Goal: Transaction & Acquisition: Purchase product/service

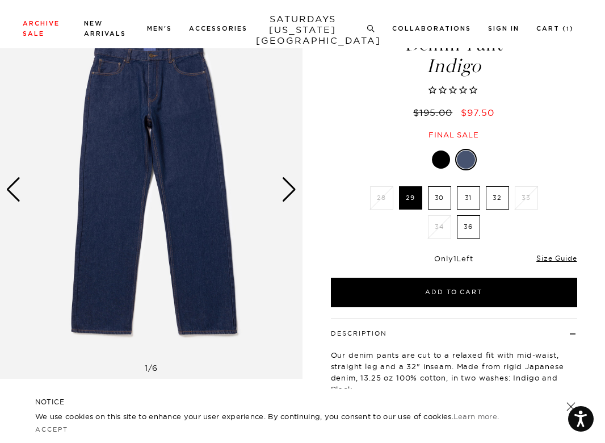
click at [507, 195] on label "32" at bounding box center [497, 197] width 23 height 23
click at [0, 0] on input "32" at bounding box center [0, 0] width 0 height 0
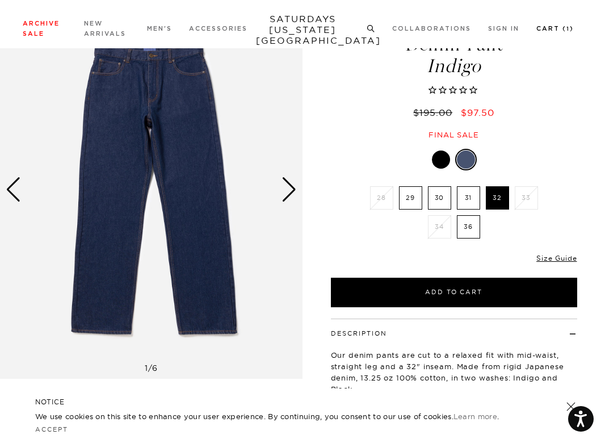
click at [574, 26] on link "Cart ( 1 )" at bounding box center [555, 29] width 37 height 6
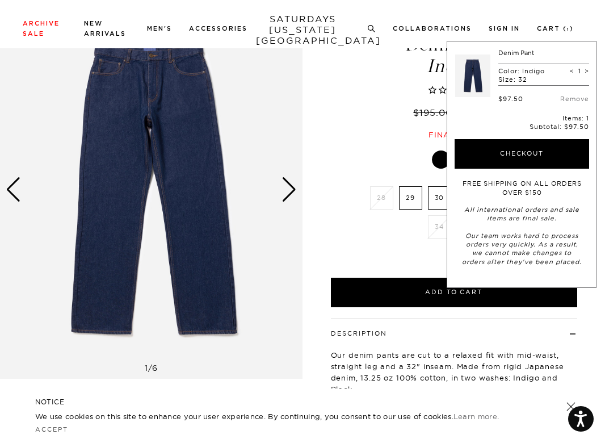
click at [440, 154] on div at bounding box center [441, 159] width 18 height 18
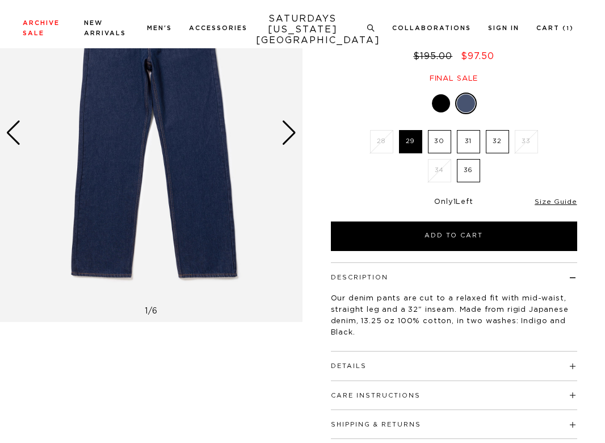
scroll to position [114, 0]
click at [498, 139] on label "32" at bounding box center [497, 141] width 23 height 23
click at [0, 0] on input "32" at bounding box center [0, 0] width 0 height 0
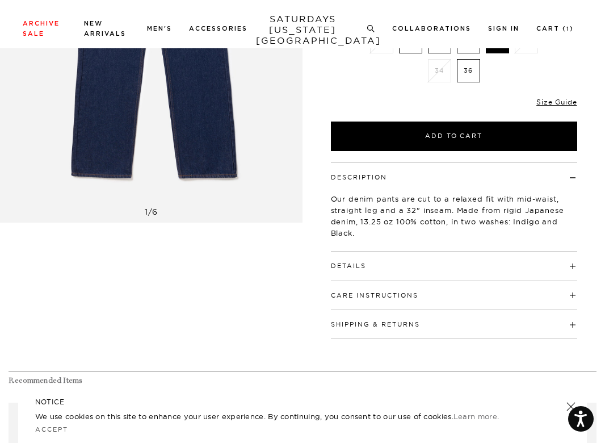
scroll to position [397, 0]
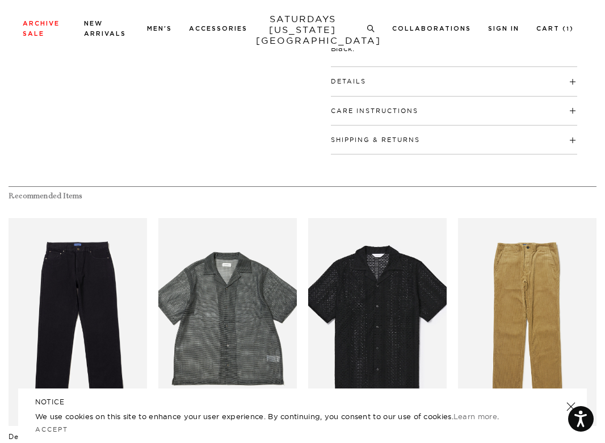
click at [432, 76] on h4 "Details" at bounding box center [454, 76] width 246 height 19
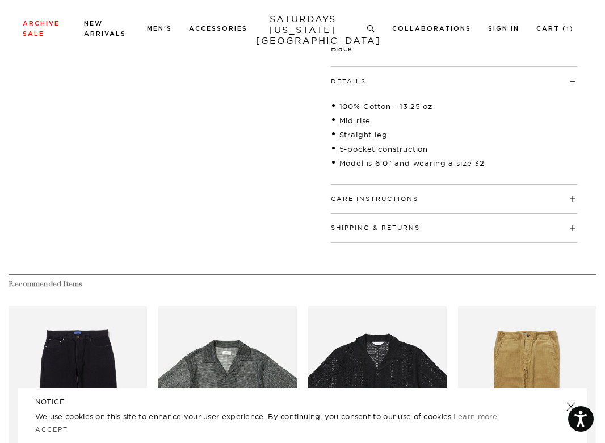
click at [432, 76] on h4 "Details" at bounding box center [454, 76] width 246 height 19
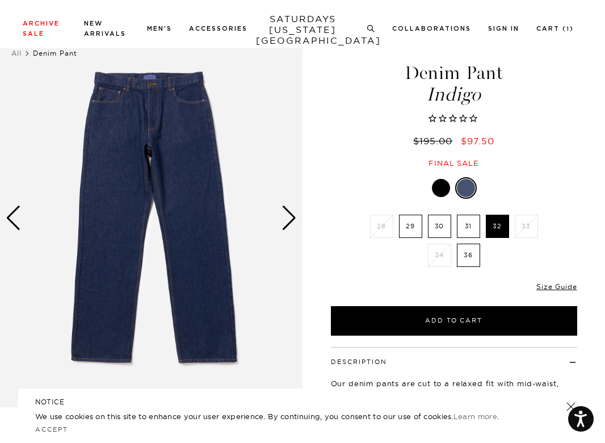
scroll to position [0, 0]
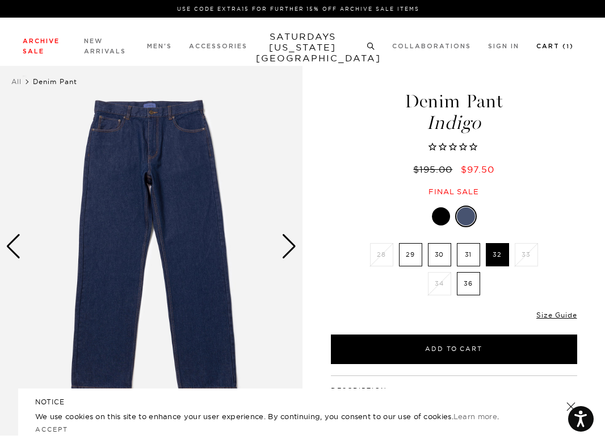
click at [558, 43] on link "Cart ( 1 )" at bounding box center [555, 46] width 37 height 6
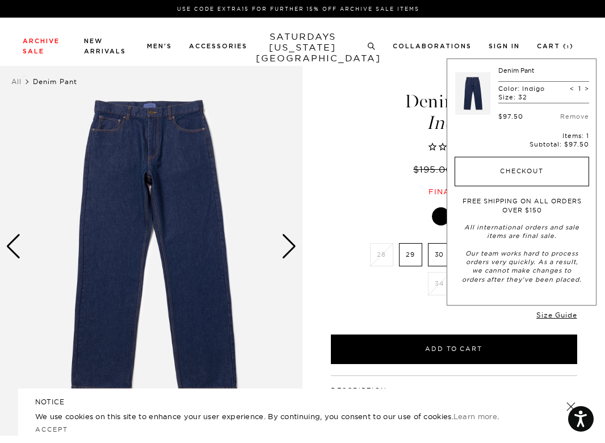
click at [547, 162] on button "Checkout" at bounding box center [522, 172] width 135 height 30
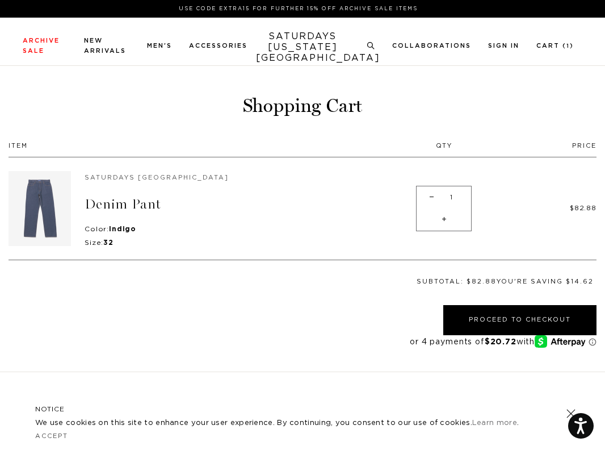
click at [61, 204] on img at bounding box center [40, 208] width 62 height 75
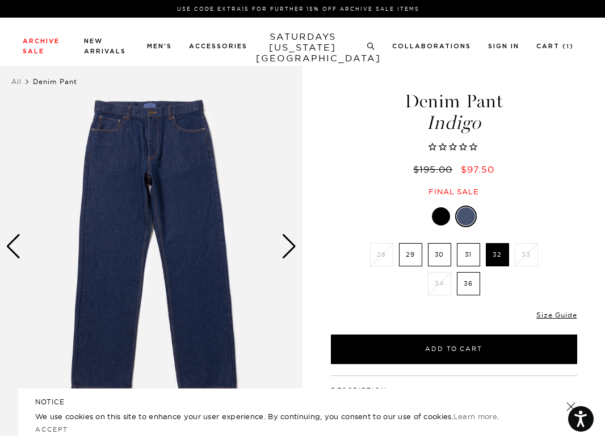
click at [290, 253] on div "Next slide" at bounding box center [289, 246] width 15 height 25
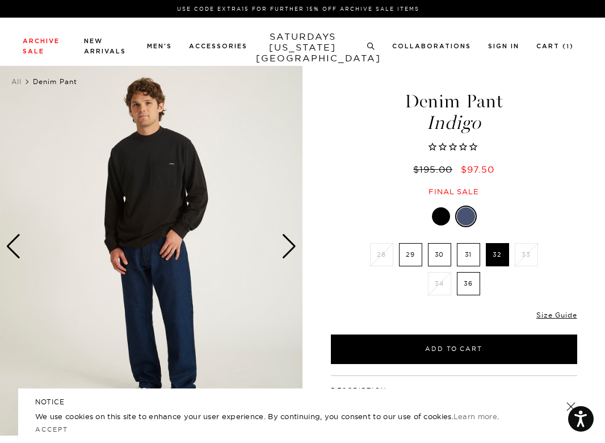
click at [291, 252] on div "Next slide" at bounding box center [289, 246] width 15 height 25
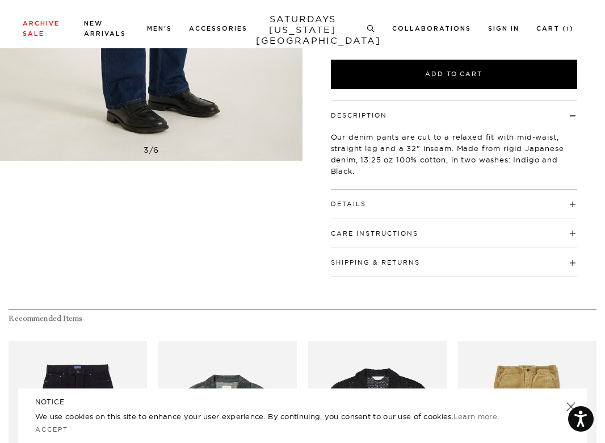
scroll to position [284, 0]
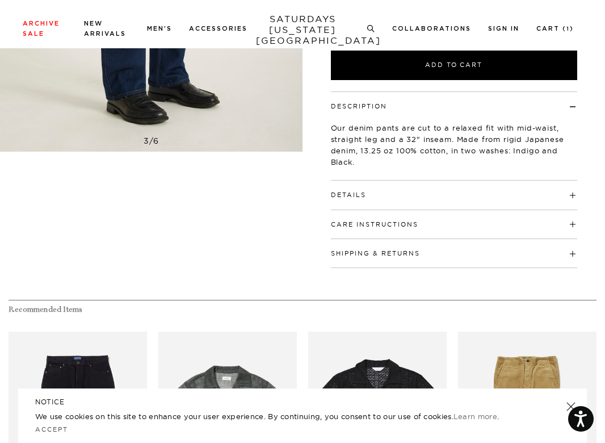
click at [444, 198] on h4 "Details" at bounding box center [454, 190] width 246 height 19
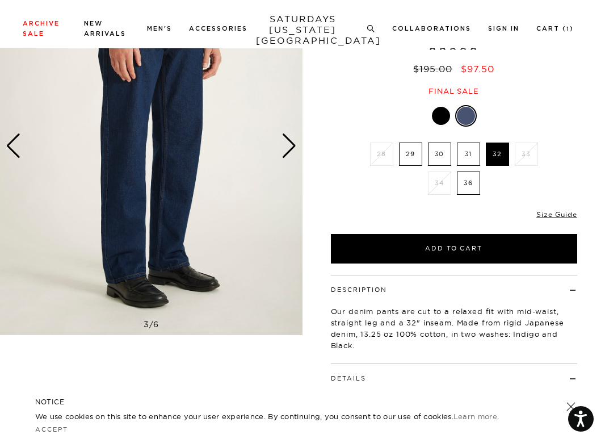
scroll to position [0, 0]
